Goal: Transaction & Acquisition: Purchase product/service

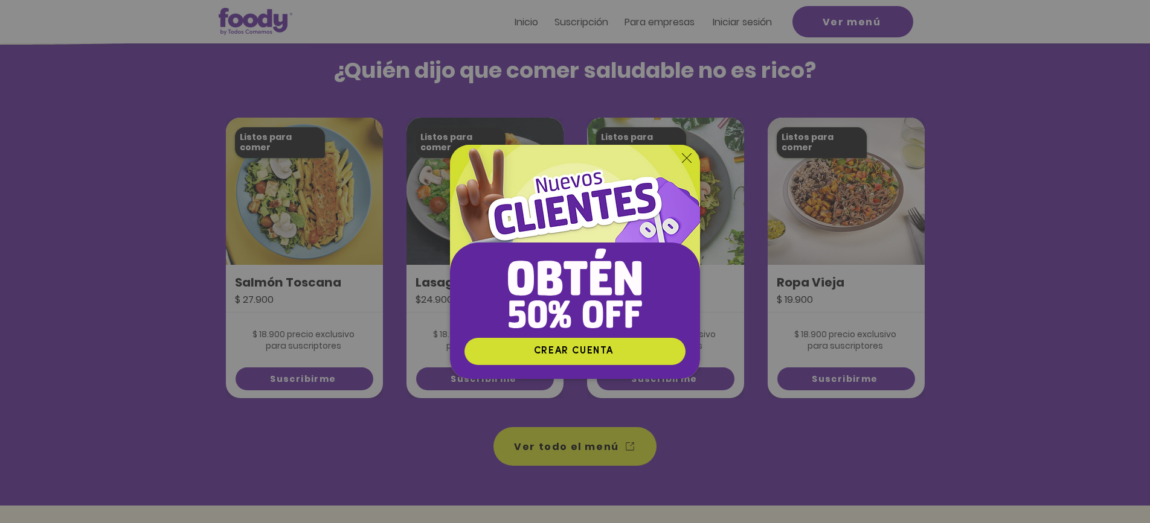
click at [691, 152] on img "Nuevos suscriptores 50% off" at bounding box center [575, 241] width 250 height 193
click at [685, 156] on icon "Volver al sitio" at bounding box center [687, 158] width 10 height 10
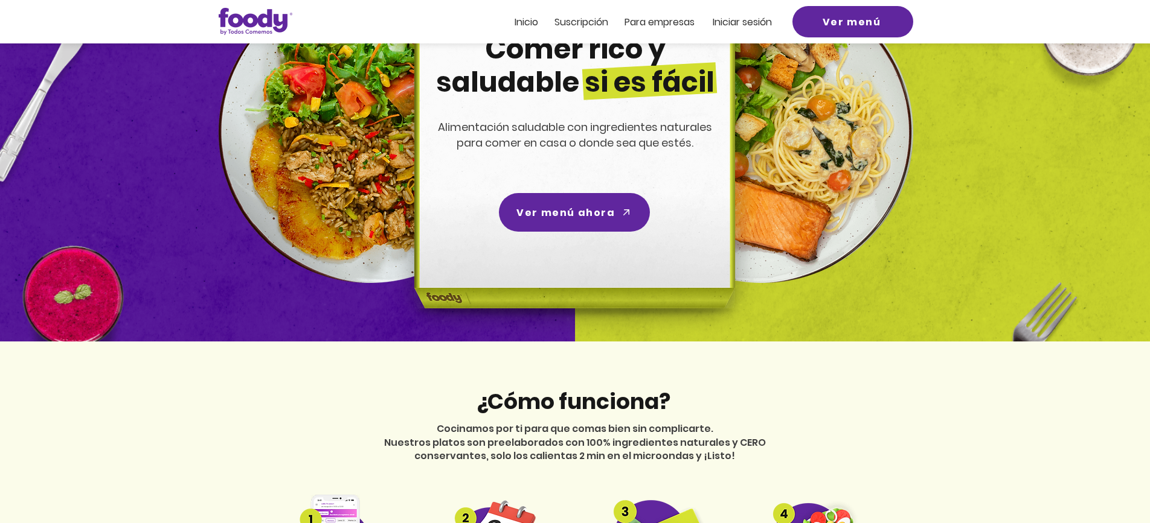
scroll to position [124, 0]
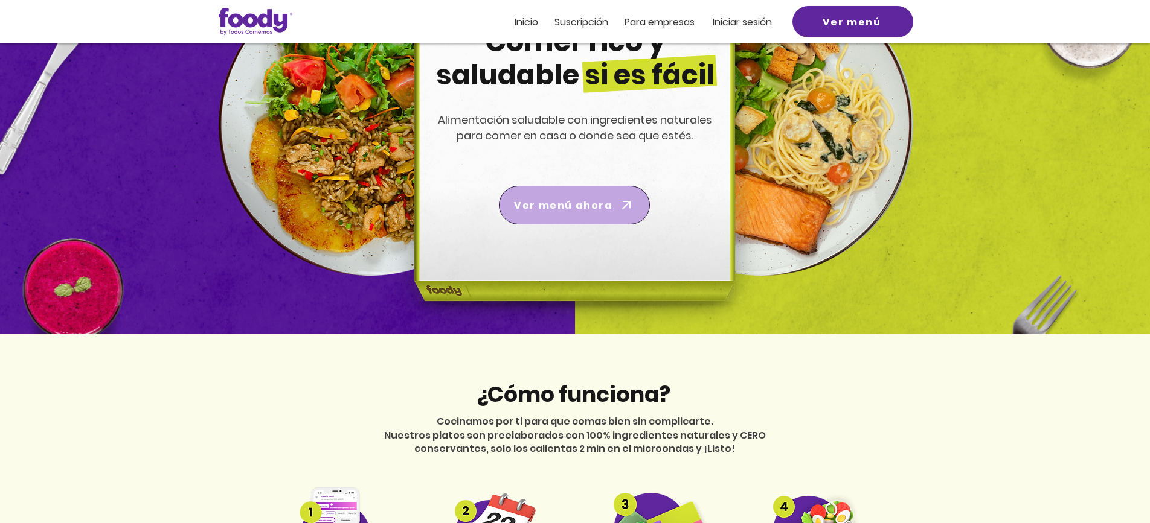
click at [566, 204] on span "Ver menú ahora" at bounding box center [563, 205] width 98 height 15
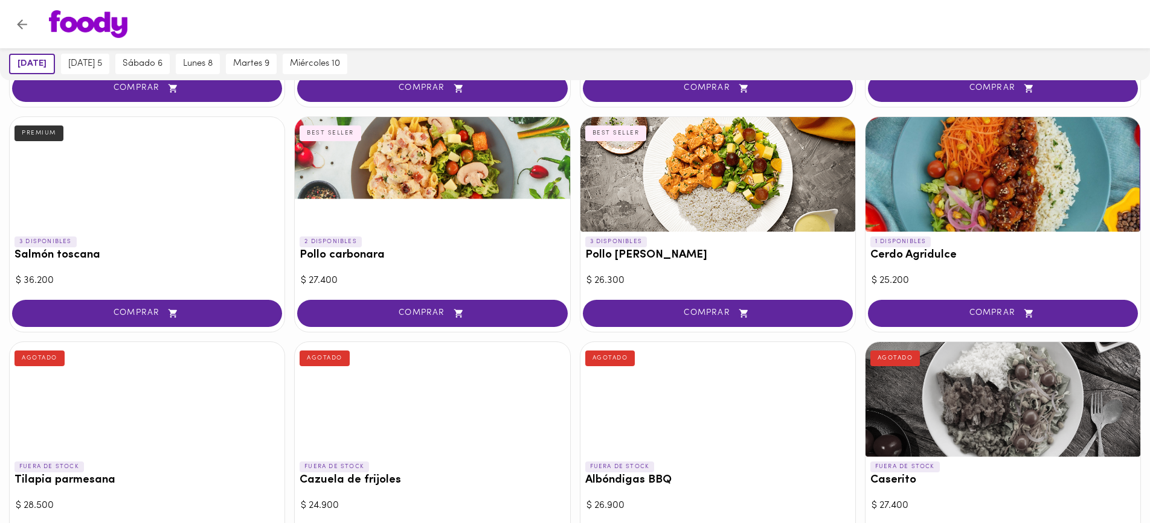
scroll to position [514, 0]
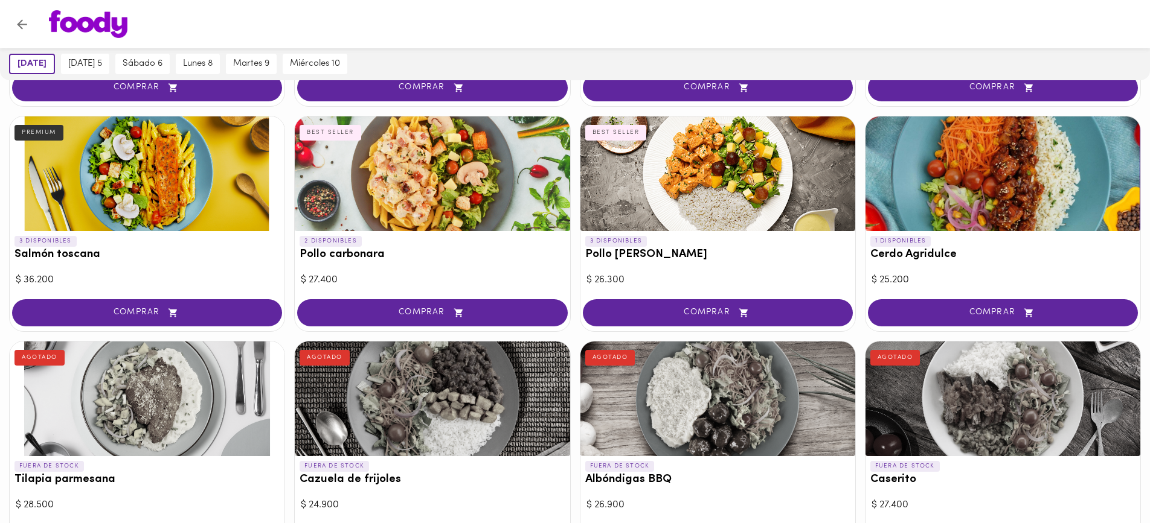
click at [869, 139] on div at bounding box center [1002, 174] width 275 height 115
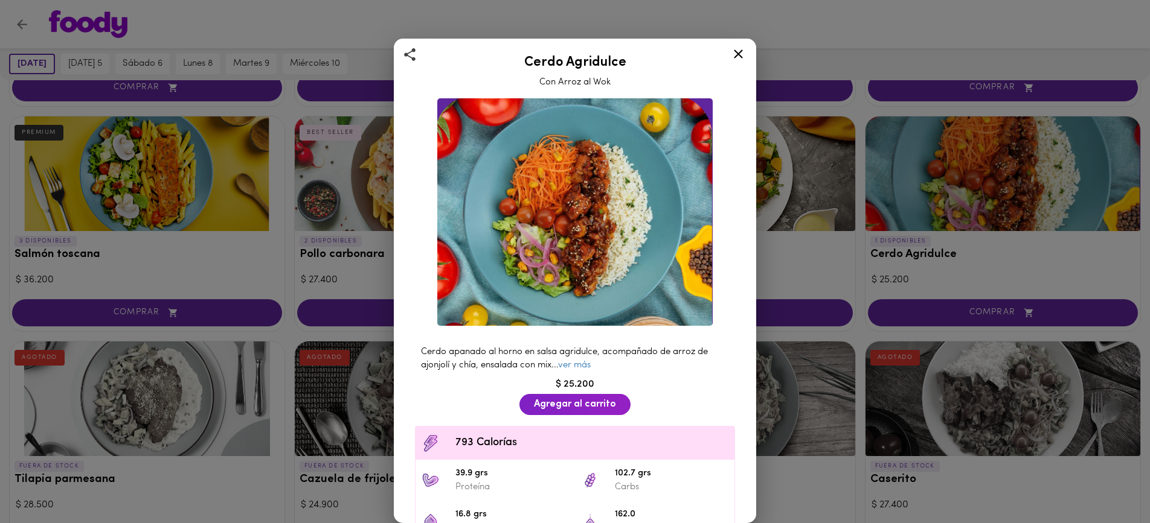
click at [746, 62] on div at bounding box center [738, 56] width 30 height 29
